Goal: Browse casually: Explore the website without a specific task or goal

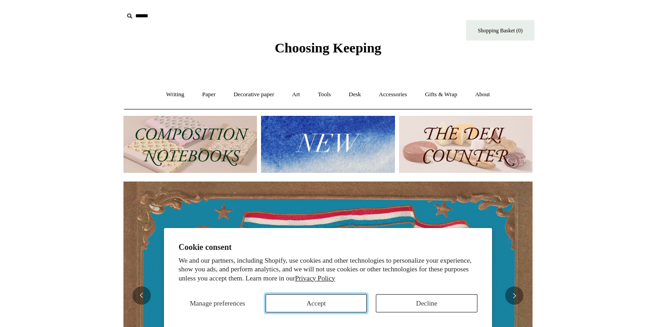
click at [339, 298] on button "Accept" at bounding box center [317, 303] width 102 height 18
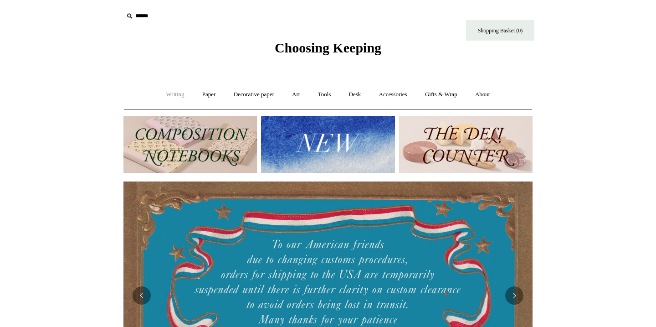
click at [178, 91] on link "Writing +" at bounding box center [175, 95] width 35 height 24
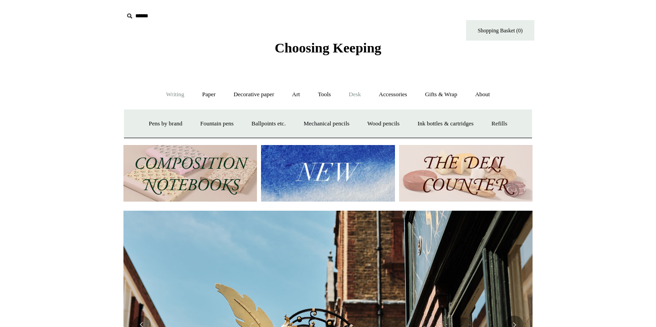
click at [355, 90] on link "Desk +" at bounding box center [355, 95] width 29 height 24
click at [199, 93] on link "Paper +" at bounding box center [209, 95] width 30 height 24
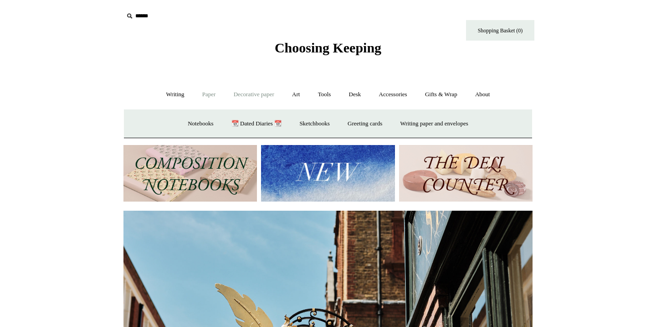
click at [263, 100] on link "Decorative paper +" at bounding box center [254, 95] width 57 height 24
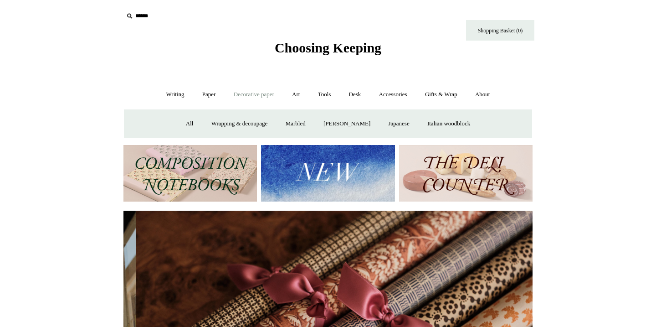
scroll to position [0, 819]
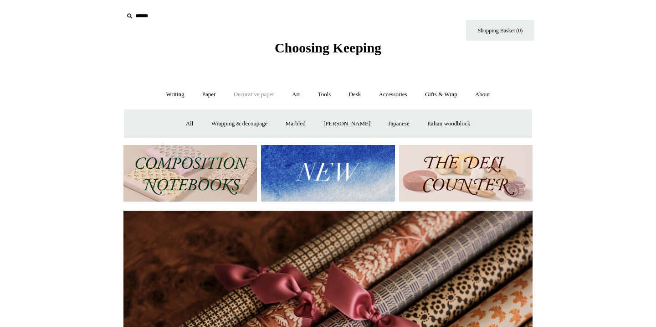
click at [218, 151] on img at bounding box center [191, 173] width 134 height 57
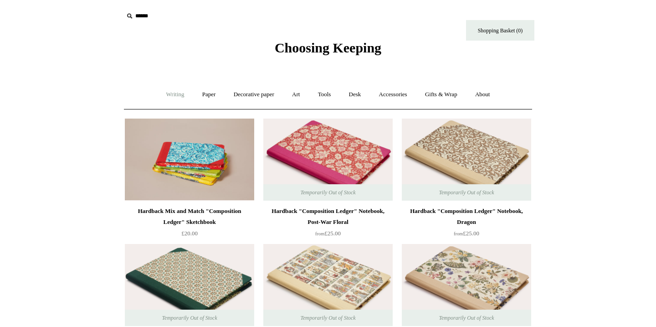
click at [164, 92] on link "Writing +" at bounding box center [175, 95] width 35 height 24
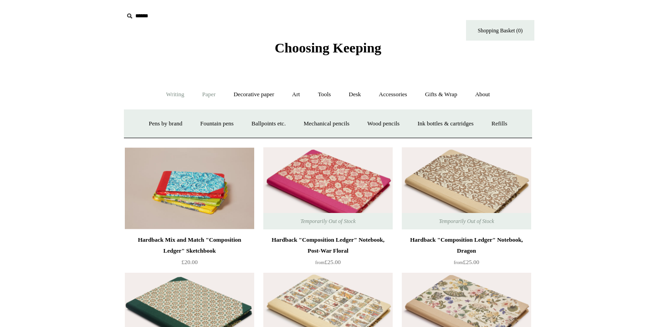
click at [194, 98] on link "Paper +" at bounding box center [209, 95] width 30 height 24
click at [186, 124] on link "Notebooks +" at bounding box center [201, 124] width 42 height 24
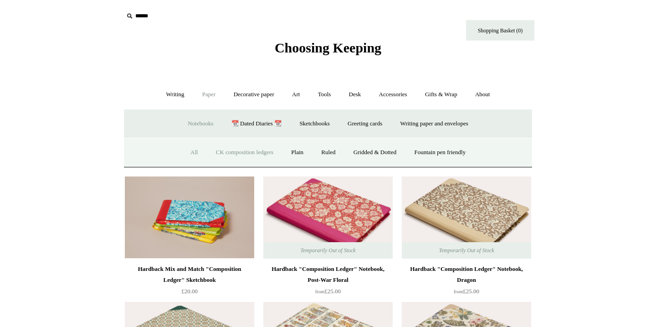
click at [185, 154] on link "All" at bounding box center [194, 152] width 24 height 24
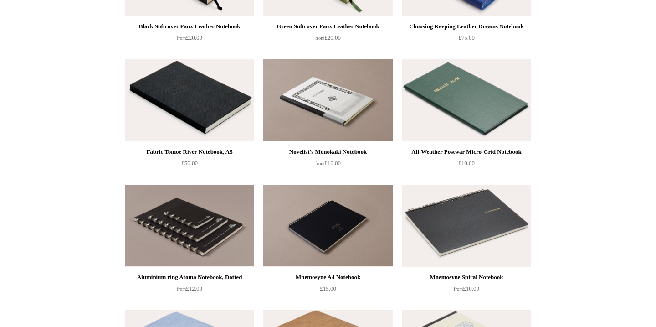
scroll to position [1949, 0]
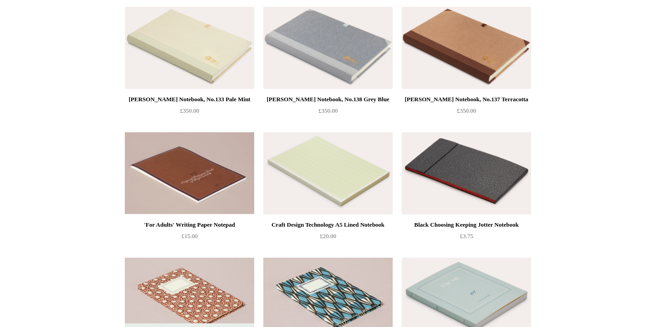
scroll to position [2638, 0]
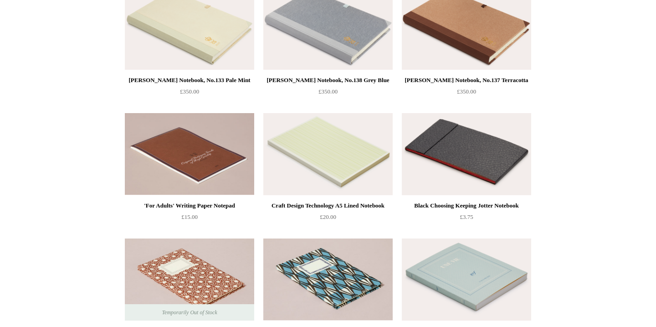
click at [473, 147] on img at bounding box center [466, 154] width 129 height 82
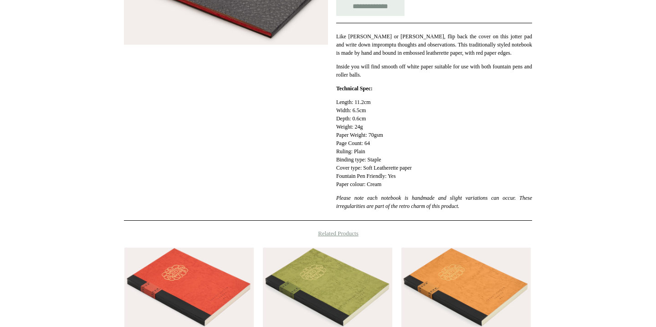
scroll to position [398, 0]
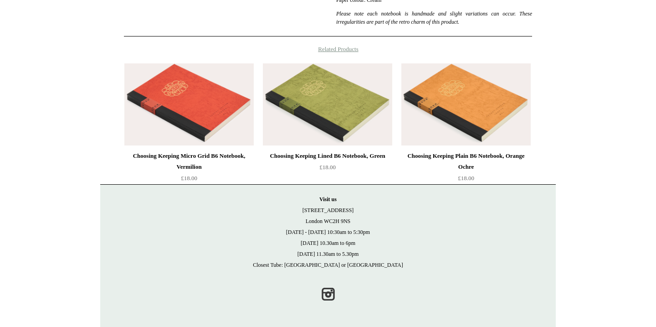
click at [371, 95] on img at bounding box center [327, 104] width 129 height 82
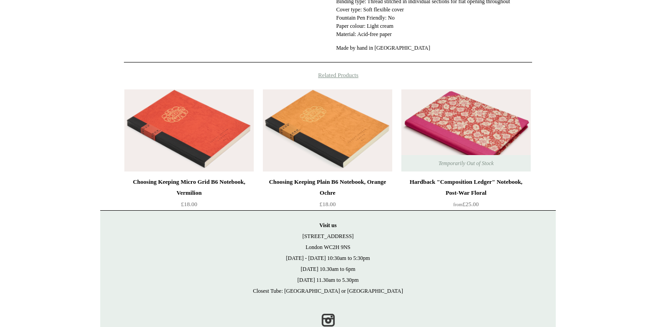
scroll to position [486, 0]
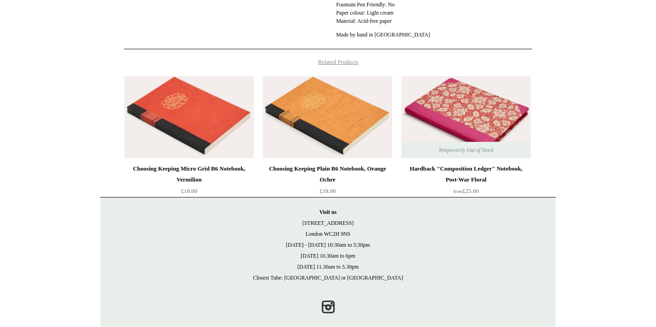
click at [460, 122] on img at bounding box center [466, 117] width 129 height 82
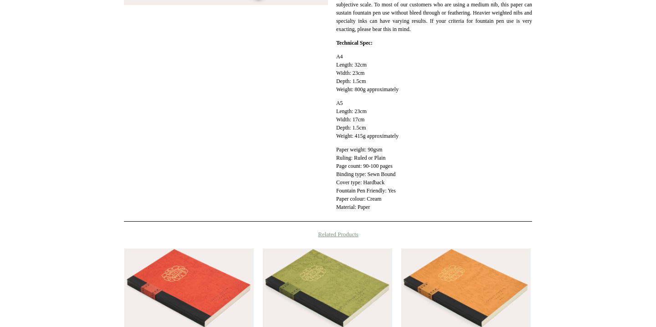
scroll to position [380, 0]
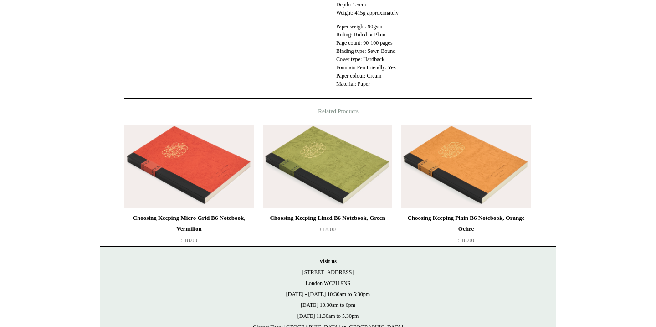
click at [155, 163] on img at bounding box center [188, 166] width 129 height 82
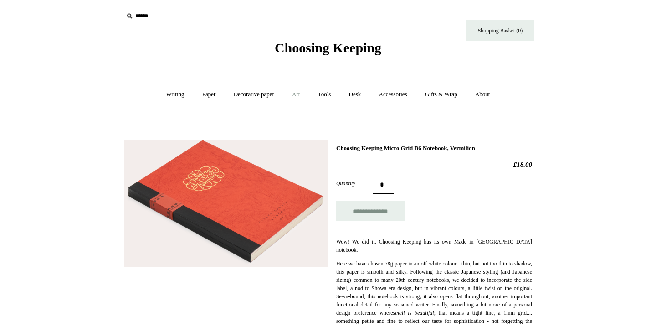
click at [295, 98] on link "Art +" at bounding box center [296, 95] width 24 height 24
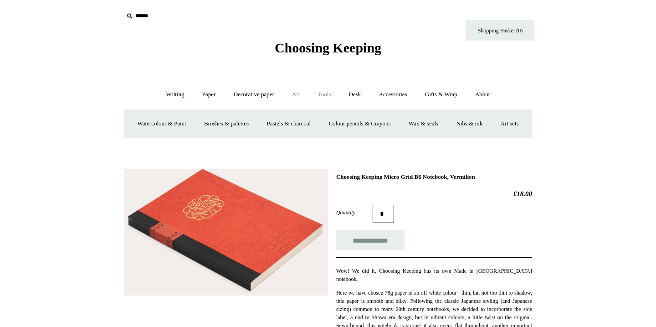
click at [326, 95] on link "Tools +" at bounding box center [325, 95] width 30 height 24
click at [357, 100] on link "Desk +" at bounding box center [355, 95] width 29 height 24
click at [376, 119] on link "Desk Accessories" at bounding box center [367, 124] width 58 height 24
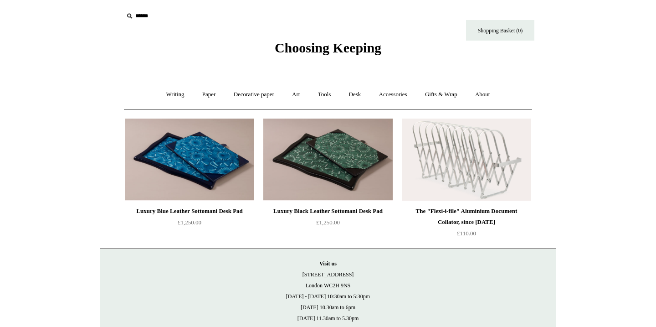
click at [414, 71] on body "Menu Choosing Keeping * Shipping Information Shopping Basket (0) * ⤺ +" at bounding box center [328, 195] width 456 height 391
click at [383, 93] on link "Accessories +" at bounding box center [393, 95] width 45 height 24
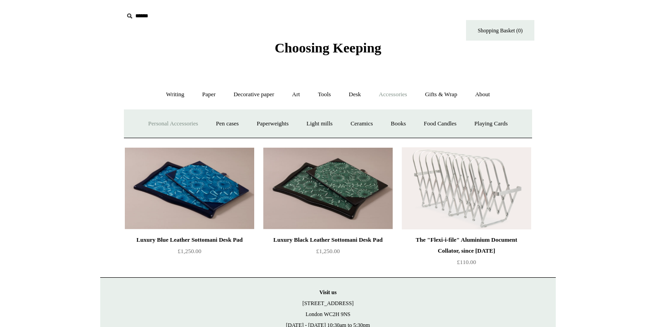
click at [177, 122] on link "Personal Accessories +" at bounding box center [173, 124] width 66 height 24
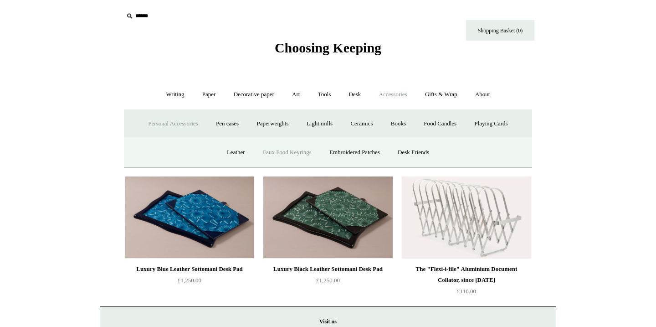
click at [289, 146] on link "Faux Food Keyrings" at bounding box center [287, 152] width 65 height 24
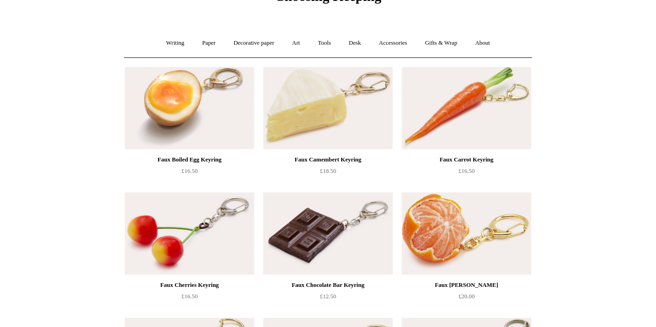
scroll to position [77, 0]
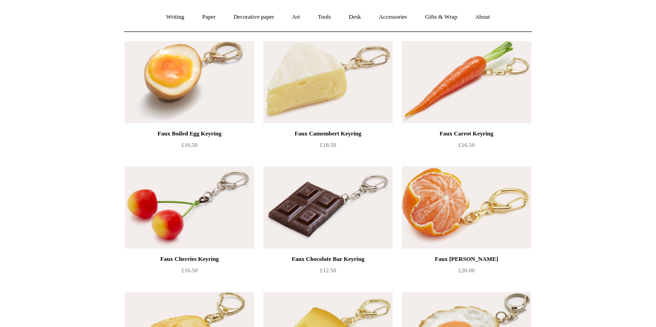
click at [170, 93] on img at bounding box center [189, 82] width 129 height 82
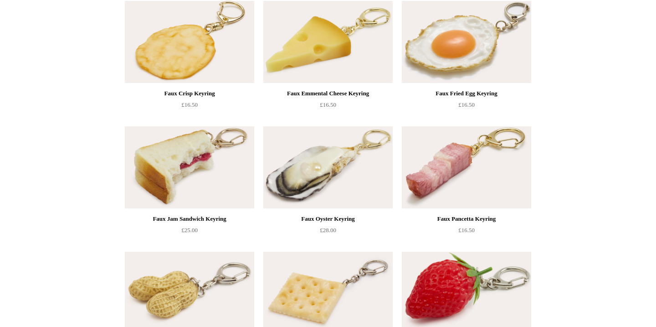
scroll to position [162, 0]
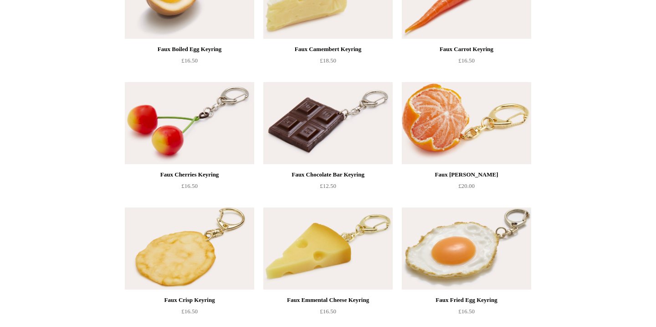
click at [443, 255] on img at bounding box center [466, 248] width 129 height 82
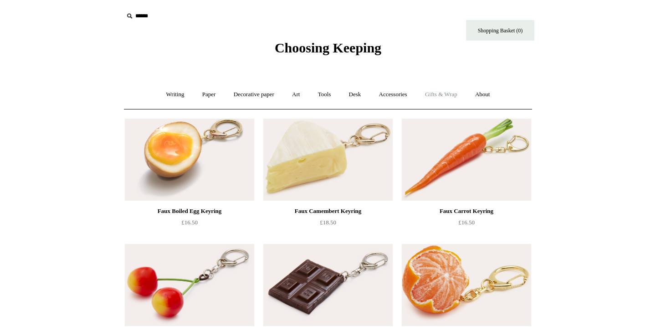
click at [437, 97] on link "Gifts & Wrap +" at bounding box center [441, 95] width 49 height 24
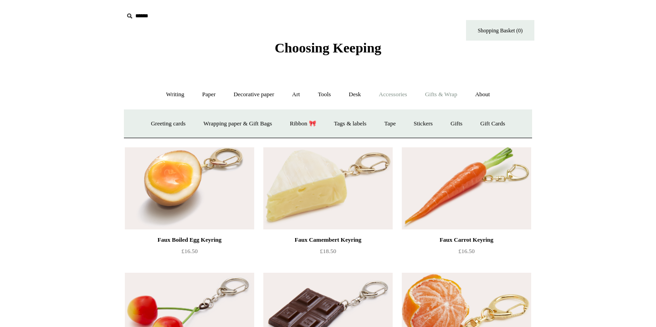
click at [404, 91] on link "Accessories +" at bounding box center [393, 95] width 45 height 24
click at [260, 125] on link "Paperweights +" at bounding box center [272, 124] width 48 height 24
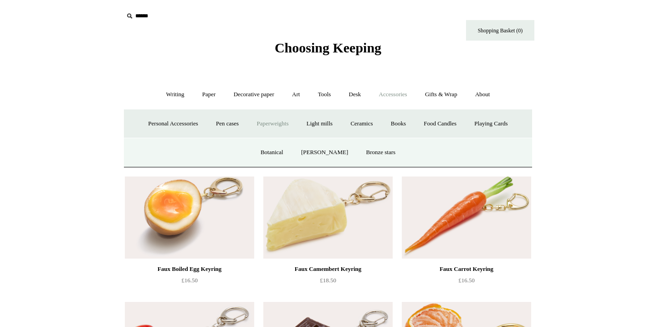
click at [275, 122] on link "Paperweights -" at bounding box center [272, 124] width 48 height 24
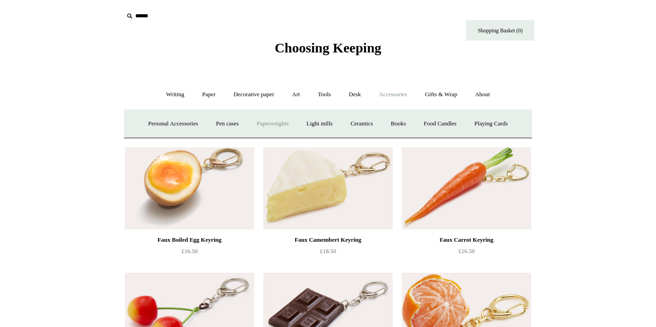
click at [275, 122] on link "Paperweights +" at bounding box center [272, 124] width 48 height 24
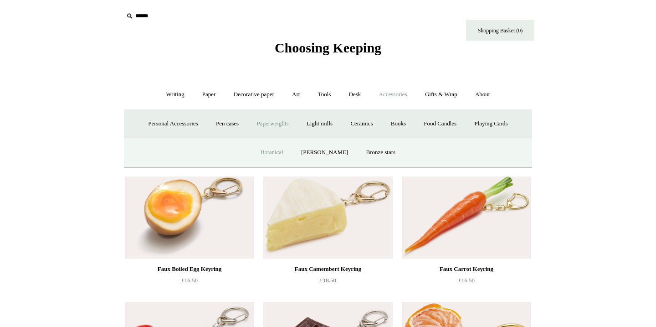
click at [272, 155] on link "Botanical" at bounding box center [272, 152] width 39 height 24
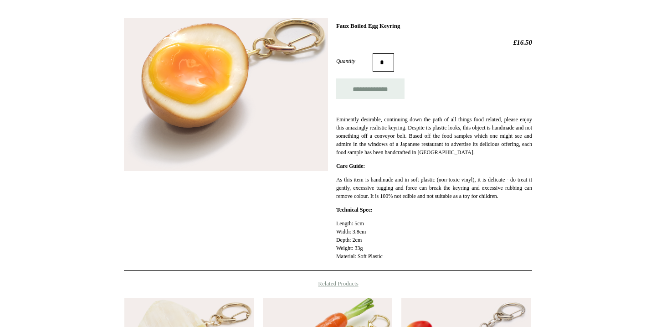
scroll to position [123, 0]
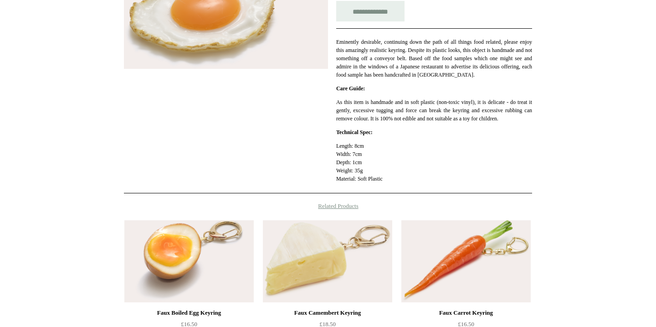
scroll to position [357, 0]
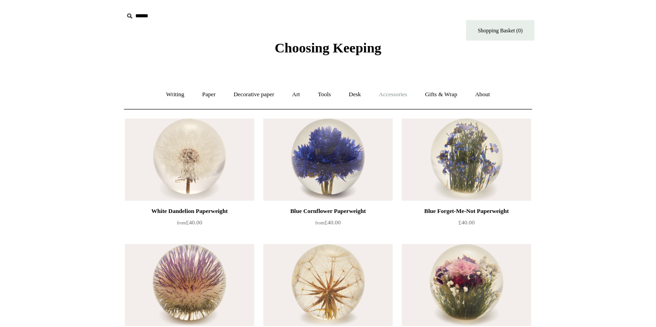
click at [391, 88] on link "Accessories +" at bounding box center [393, 95] width 45 height 24
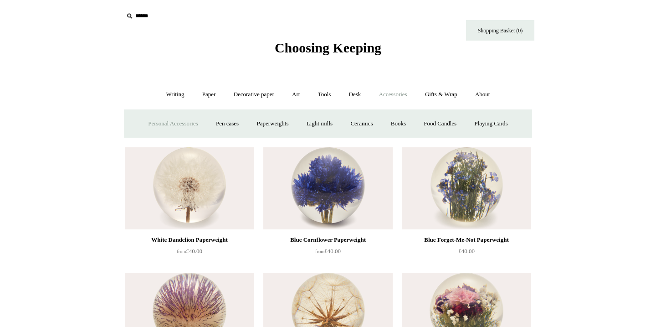
click at [163, 118] on link "Personal Accessories +" at bounding box center [173, 124] width 66 height 24
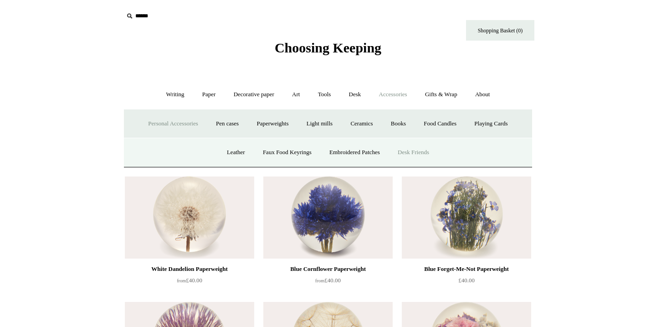
click at [431, 156] on link "Desk Friends" at bounding box center [414, 152] width 48 height 24
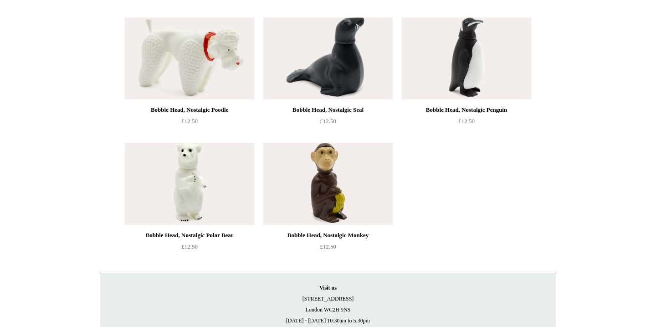
scroll to position [486, 0]
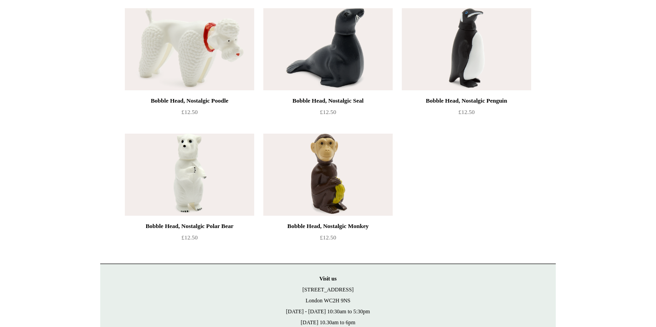
click at [189, 172] on img at bounding box center [189, 175] width 129 height 82
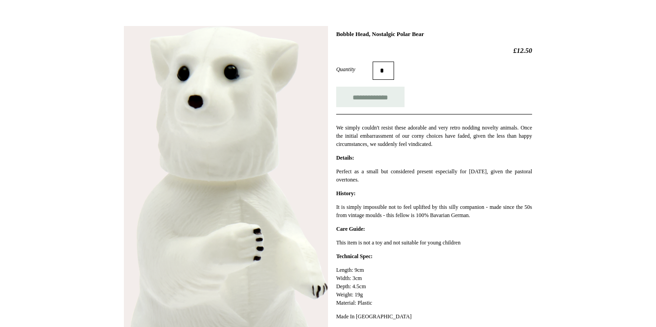
scroll to position [116, 0]
